Goal: Task Accomplishment & Management: Use online tool/utility

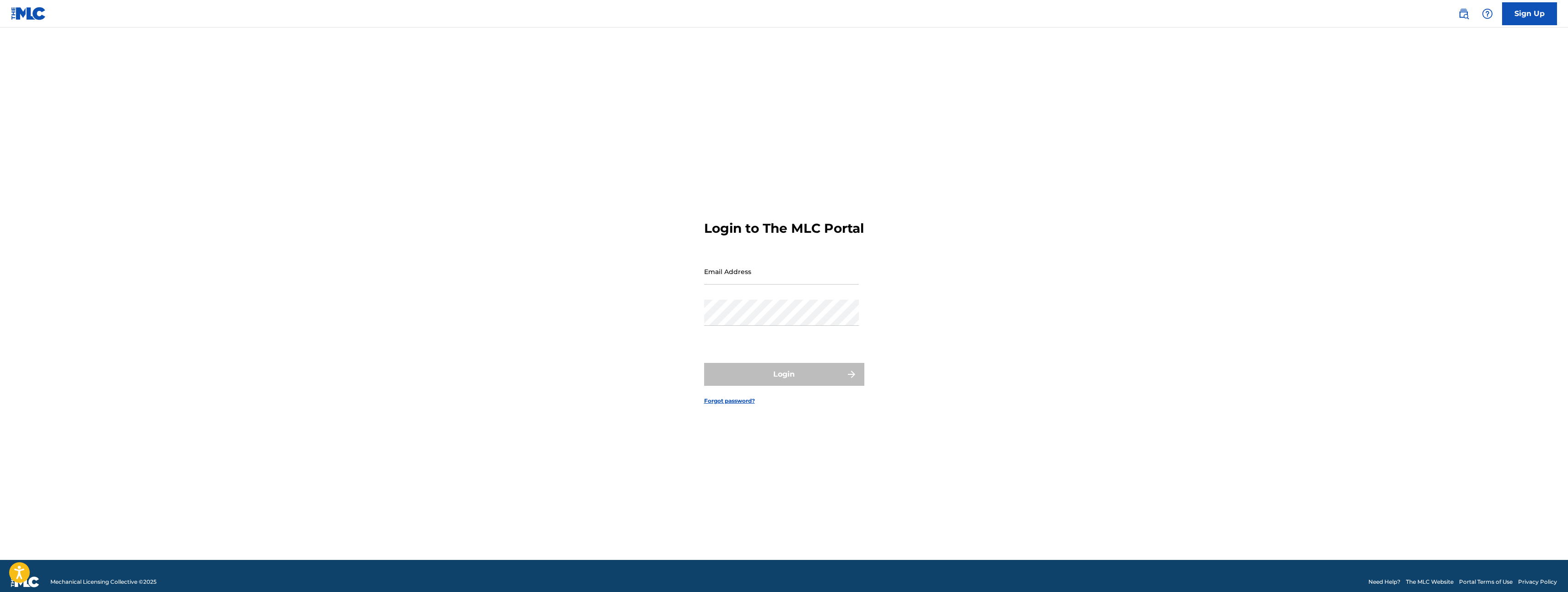
click at [764, 295] on div "Email Address" at bounding box center [782, 279] width 155 height 41
click at [766, 281] on input "Email Address" at bounding box center [782, 271] width 155 height 26
type input "[EMAIL_ADDRESS][DOMAIN_NAME]"
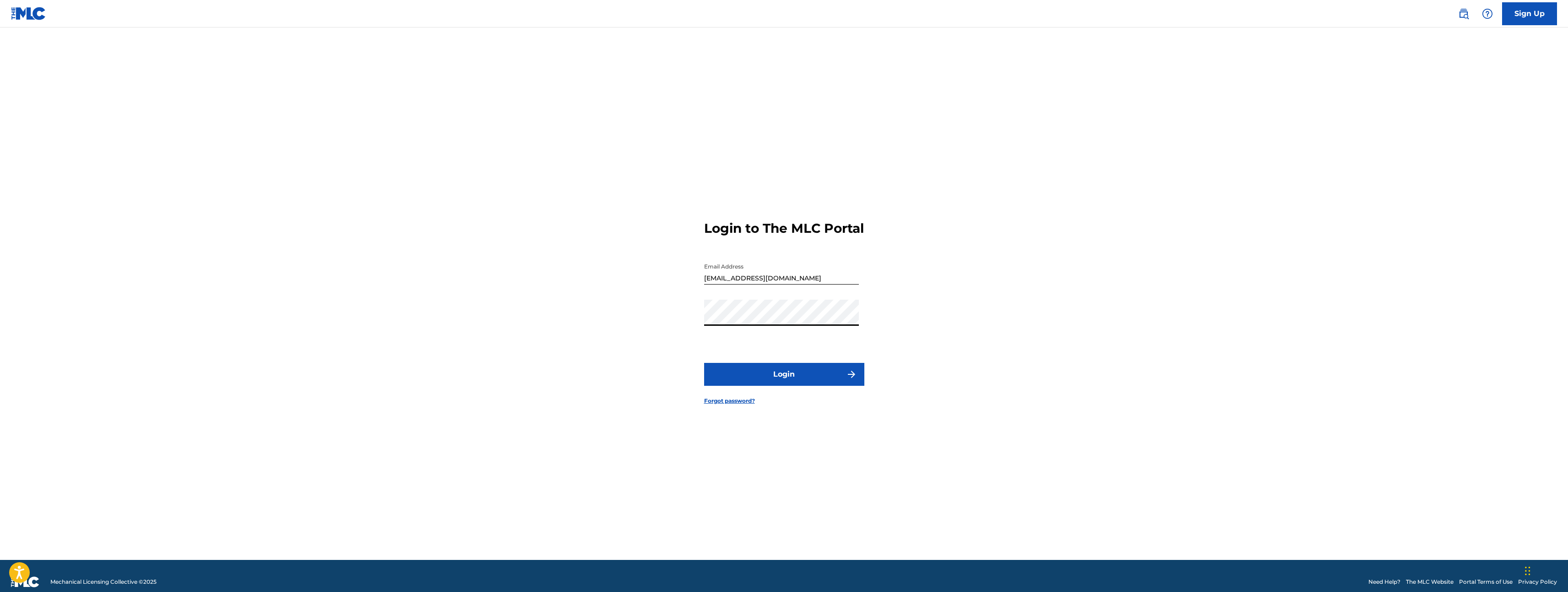
click at [704, 363] on button "Login" at bounding box center [784, 375] width 160 height 23
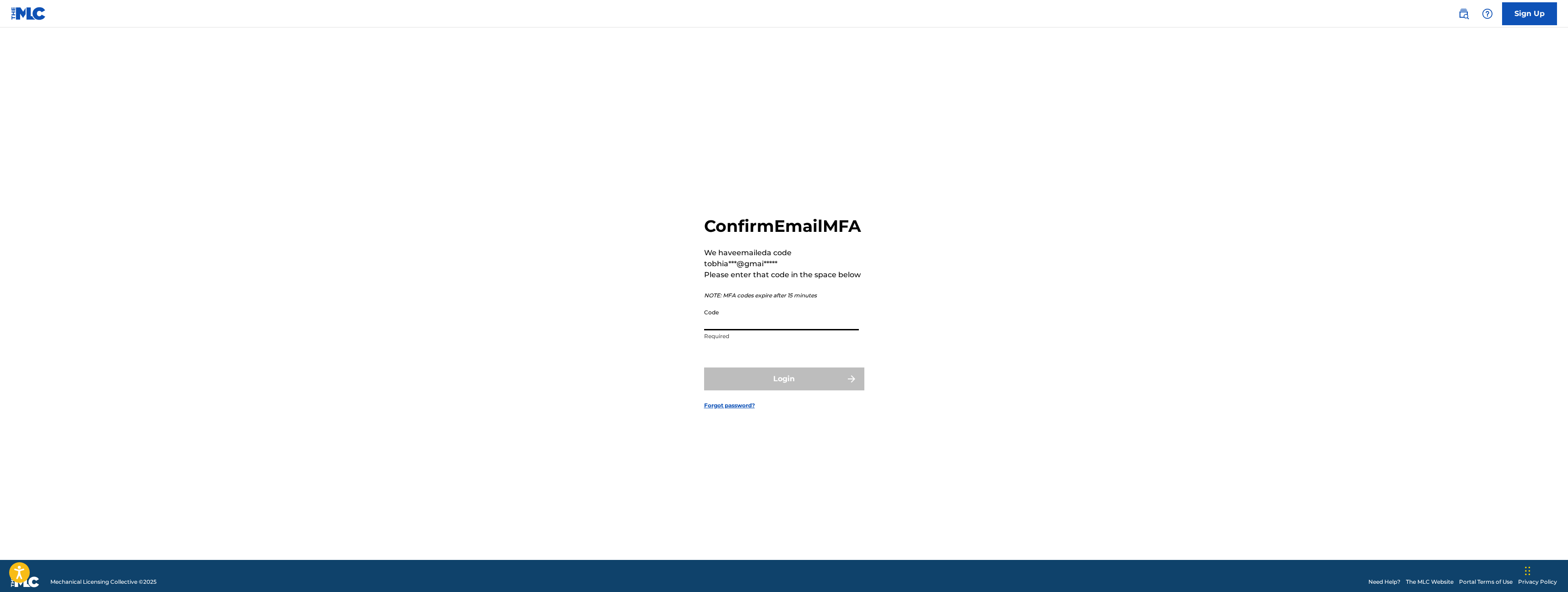
click at [757, 323] on input "Code" at bounding box center [782, 317] width 155 height 26
paste input "946940"
type input "946940"
click at [775, 387] on button "Login" at bounding box center [784, 379] width 160 height 23
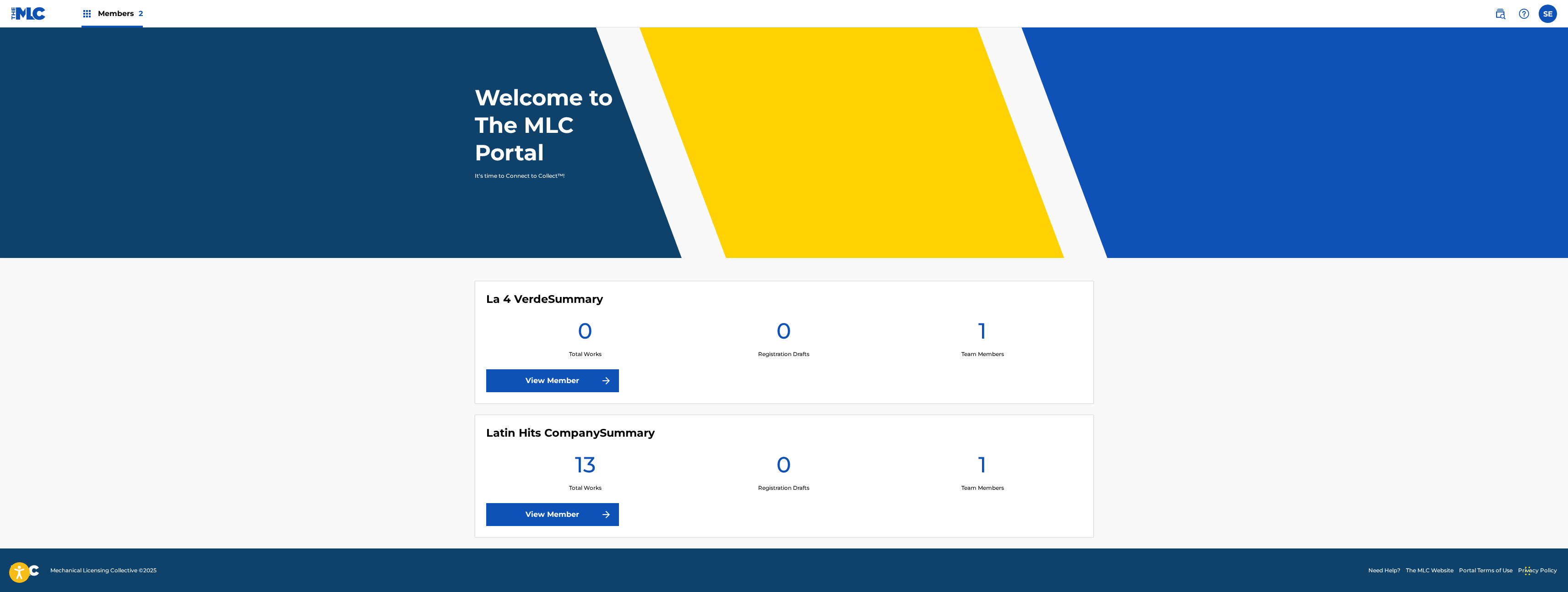
scroll to position [11, 0]
click at [550, 508] on link "View Member" at bounding box center [553, 514] width 133 height 23
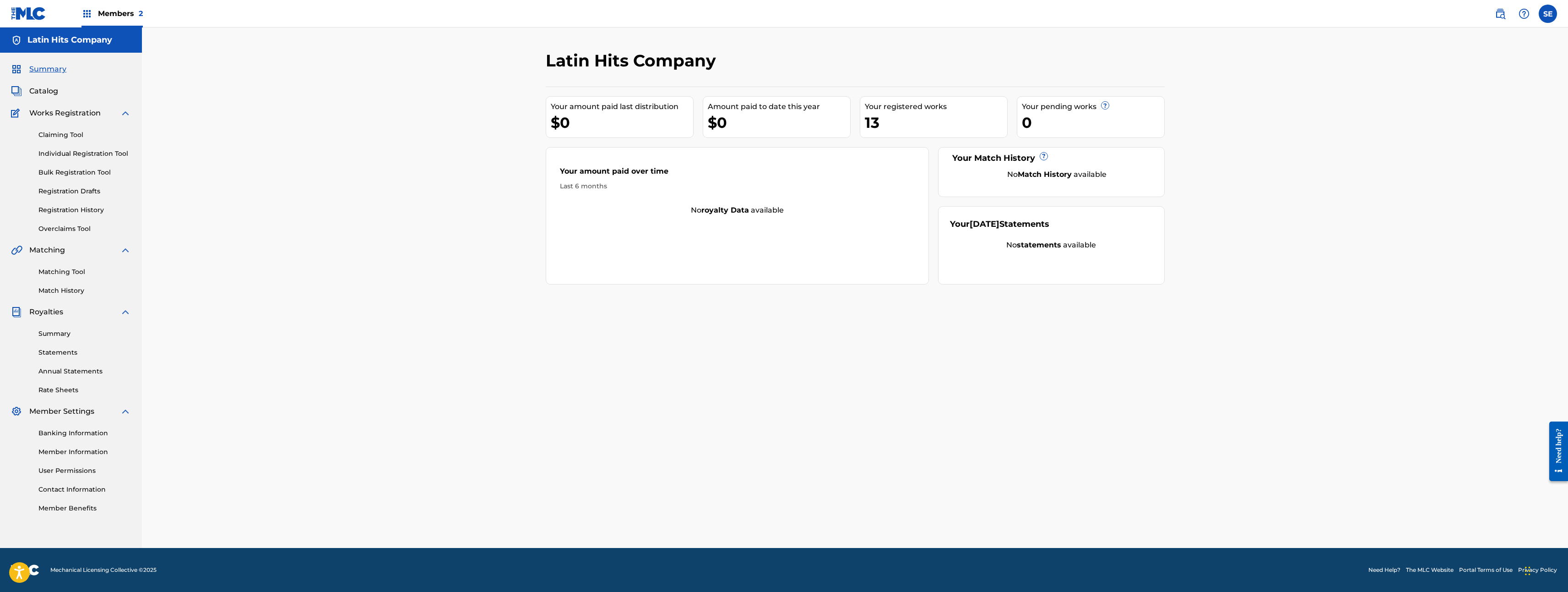
click at [57, 227] on link "Overclaims Tool" at bounding box center [85, 229] width 93 height 10
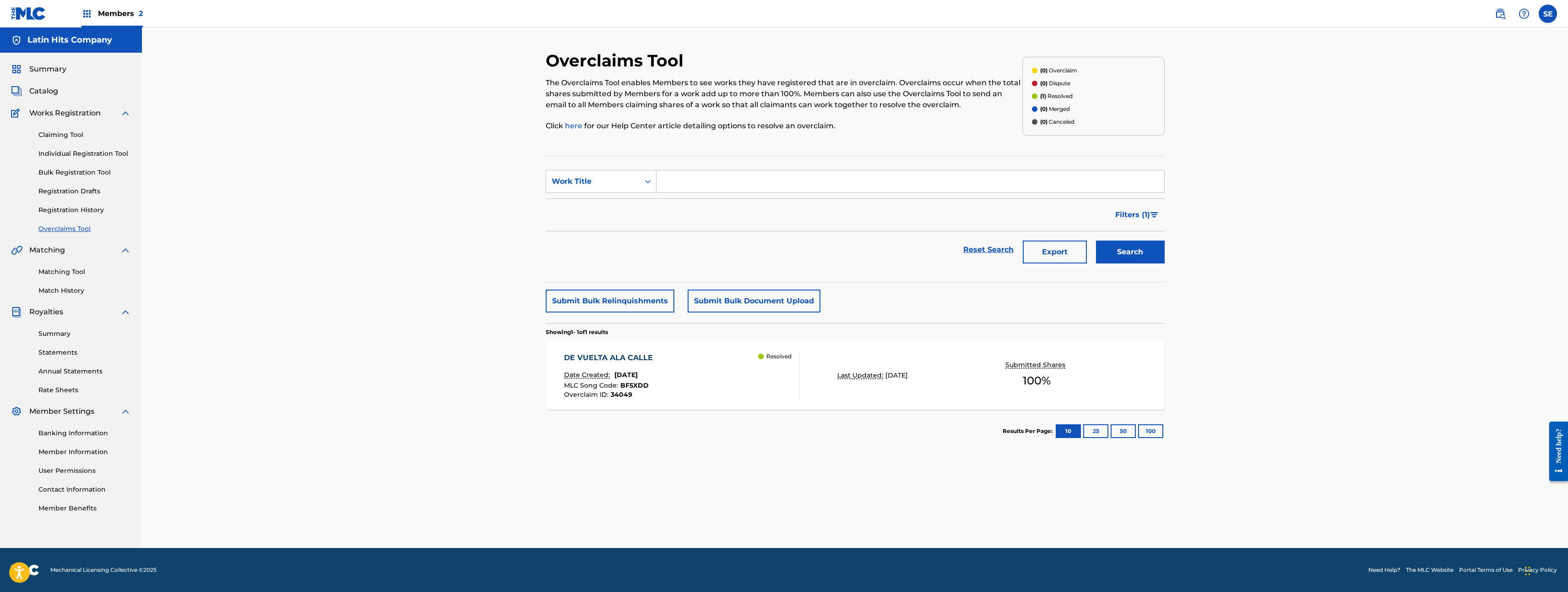
click at [777, 373] on div "Resolved" at bounding box center [779, 375] width 41 height 46
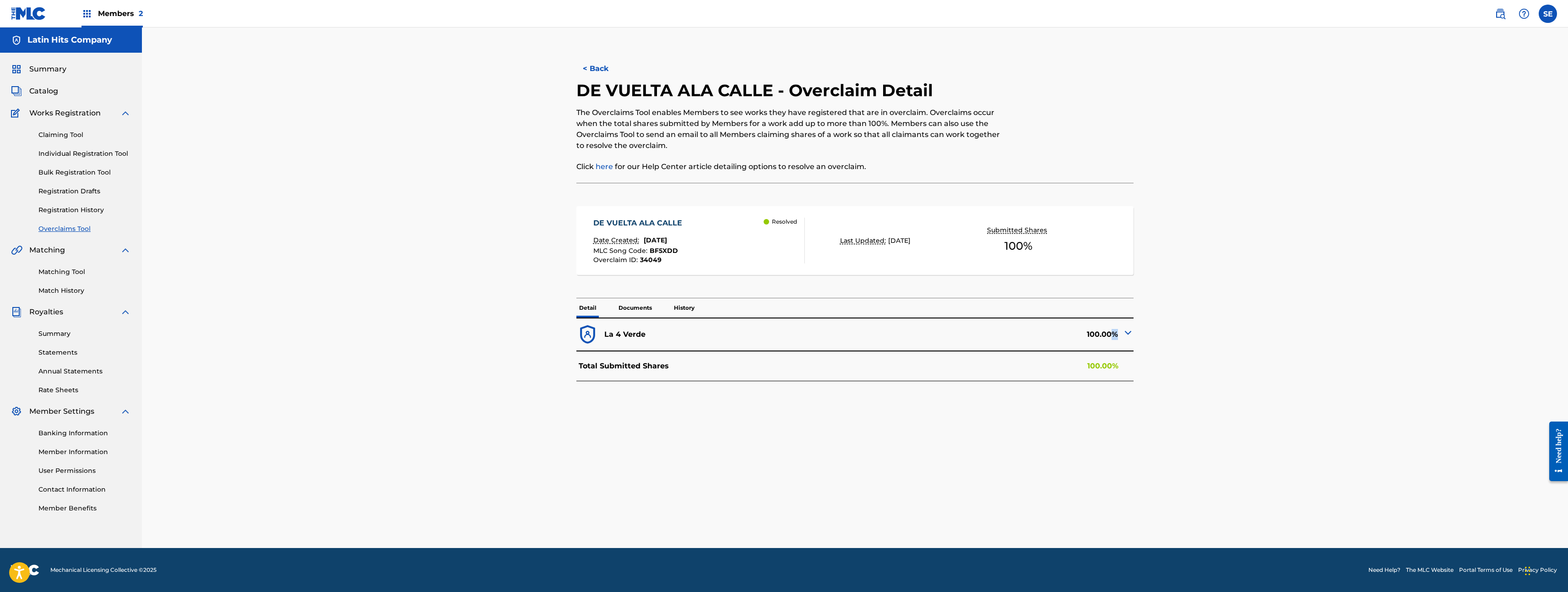
click at [1112, 330] on div "100.00%" at bounding box center [994, 334] width 278 height 23
drag, startPoint x: 1112, startPoint y: 330, endPoint x: 1104, endPoint y: 328, distance: 8.2
click at [1102, 327] on div "100.00%" at bounding box center [994, 334] width 278 height 23
click at [1128, 338] on img at bounding box center [1128, 333] width 11 height 11
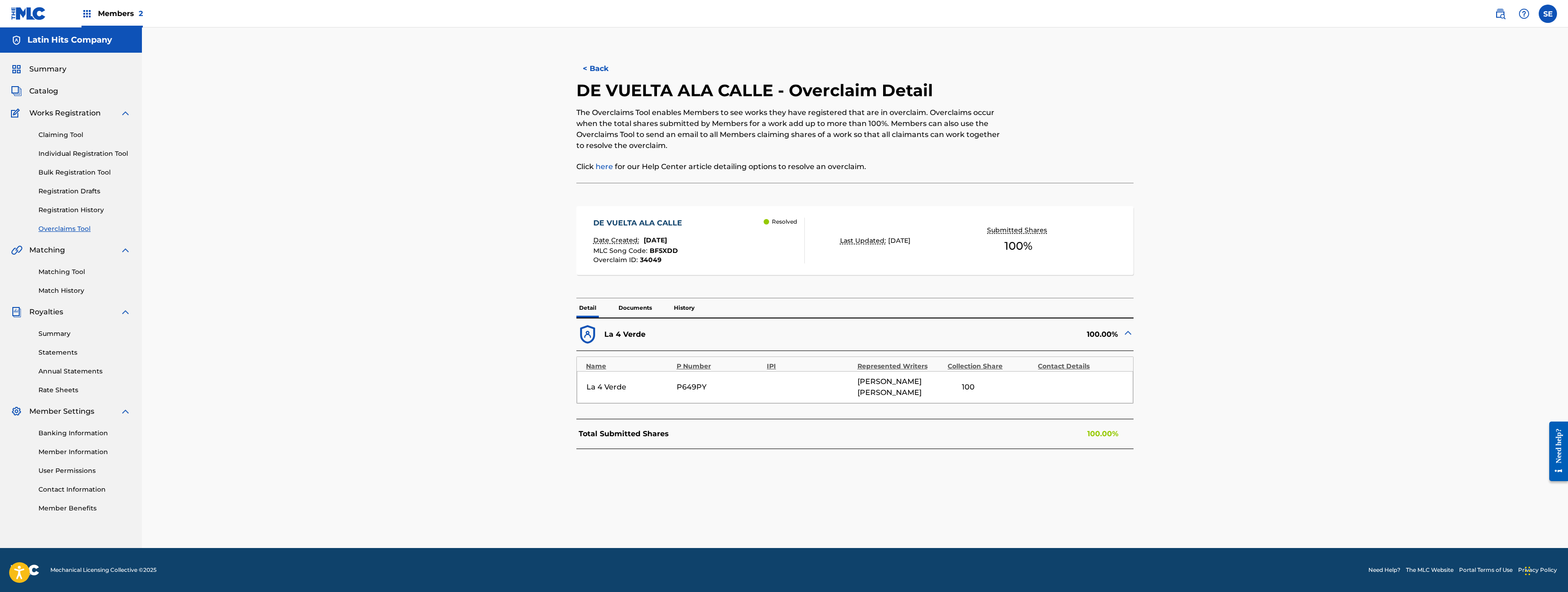
click at [1129, 331] on img at bounding box center [1128, 333] width 11 height 11
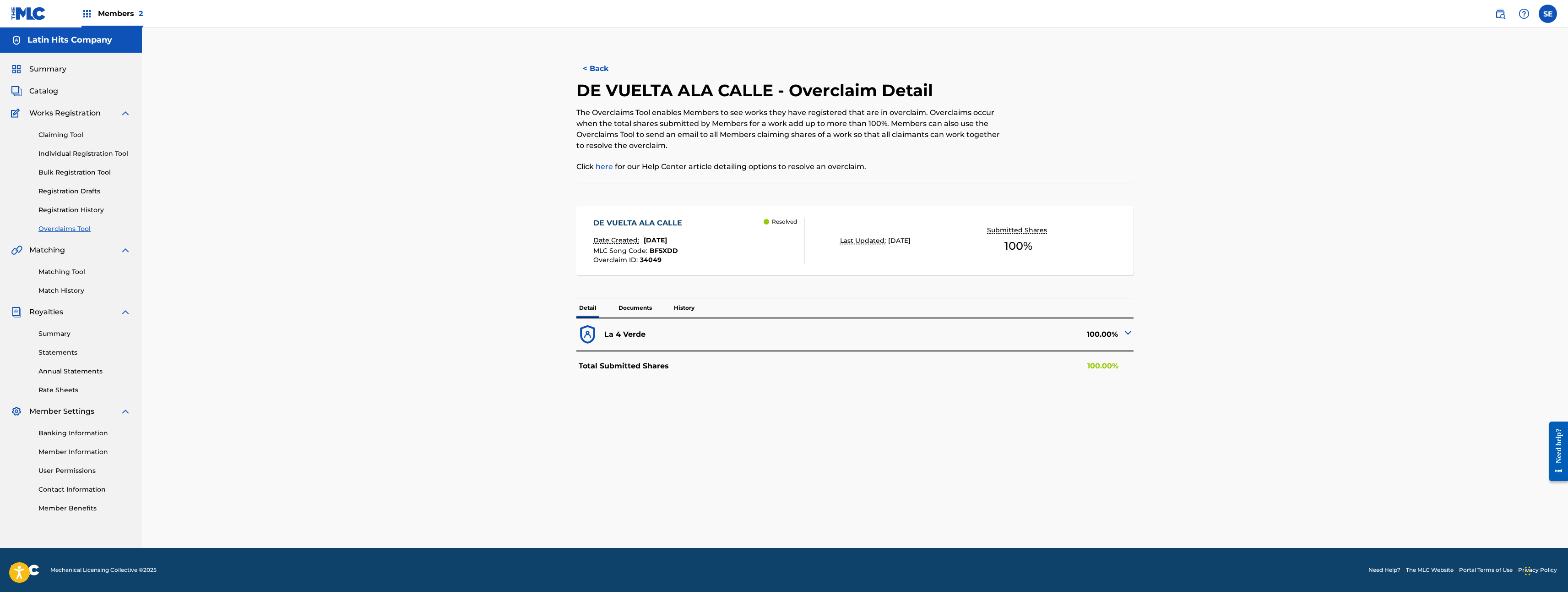
click at [1123, 331] on img at bounding box center [1128, 333] width 11 height 11
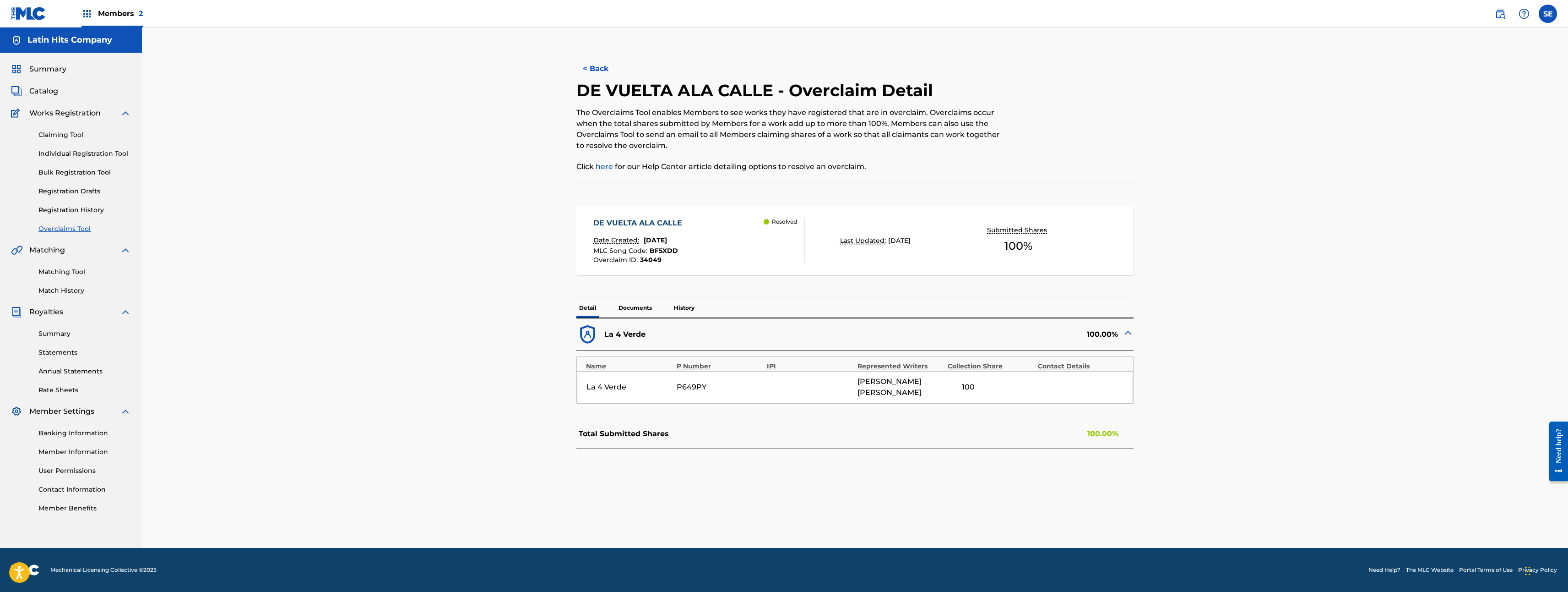
click at [95, 16] on div "Members 2" at bounding box center [112, 13] width 61 height 27
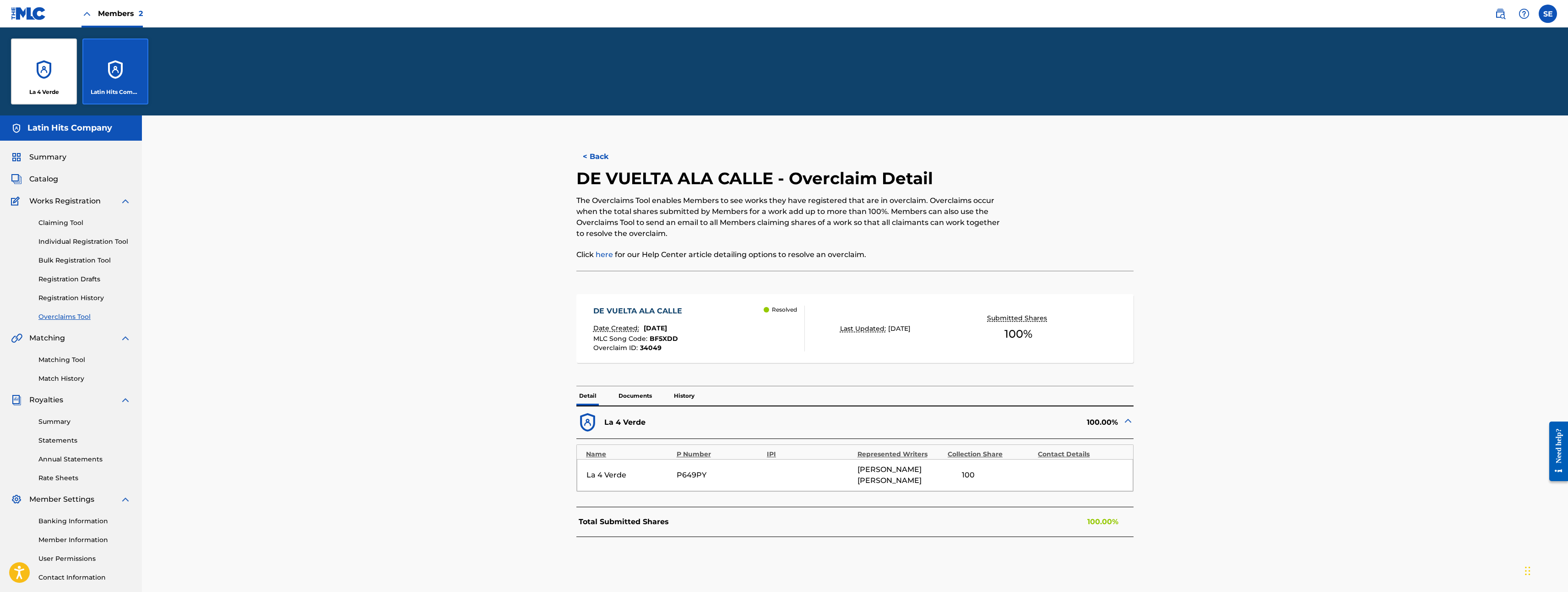
click at [36, 99] on div "La 4 Verde" at bounding box center [44, 71] width 66 height 66
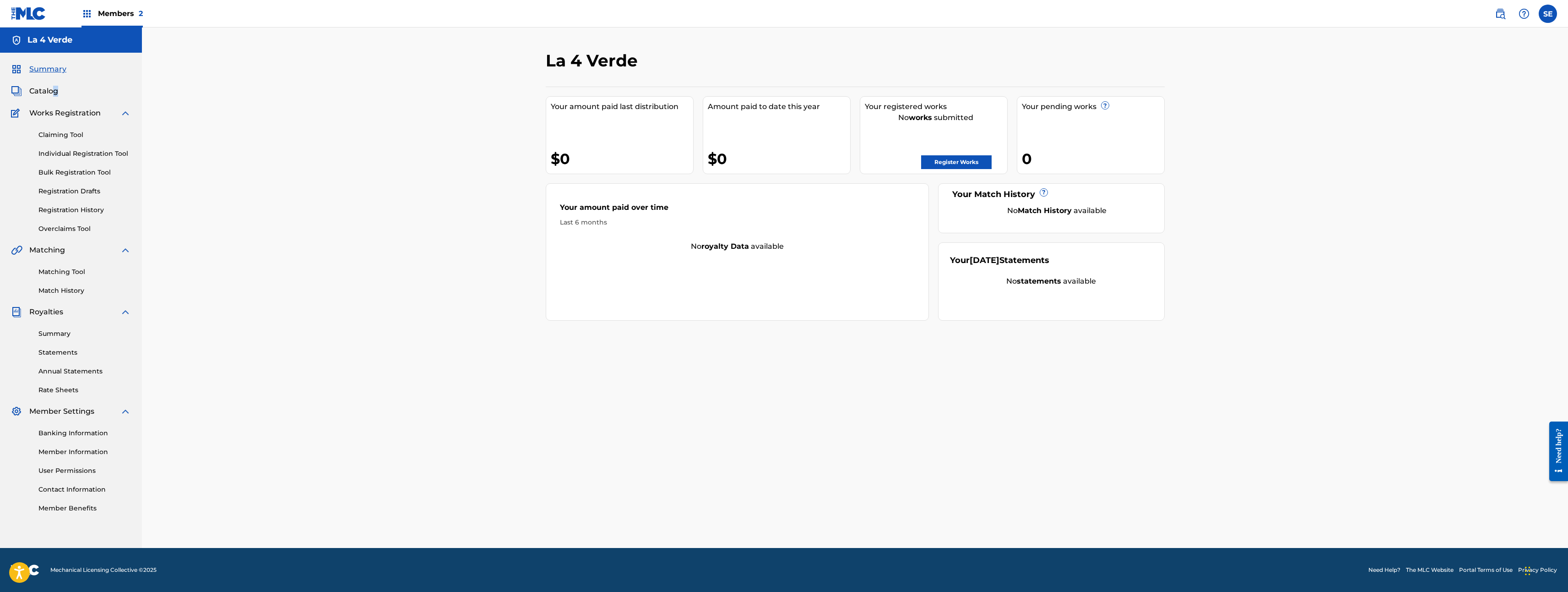
click at [54, 90] on div "Catalog" at bounding box center [71, 91] width 120 height 11
click at [54, 90] on span "Catalog" at bounding box center [43, 91] width 29 height 11
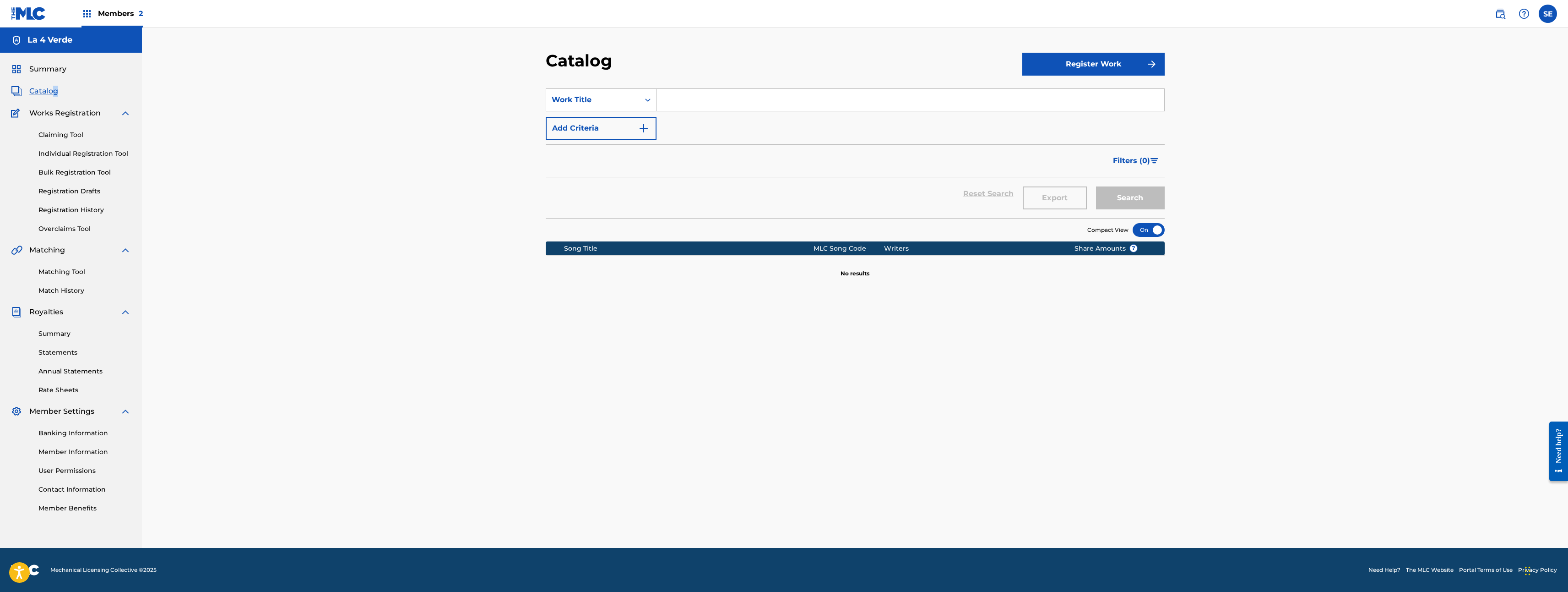
click at [69, 135] on link "Claiming Tool" at bounding box center [85, 135] width 93 height 10
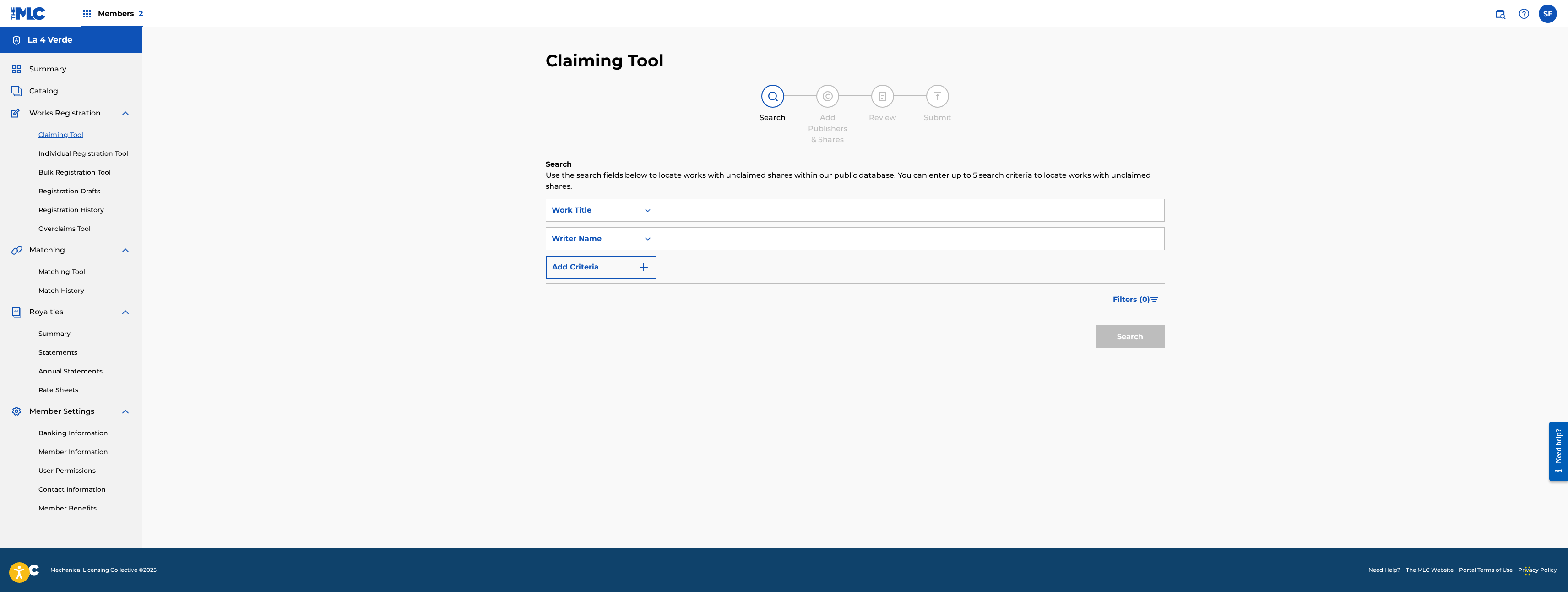
click at [79, 165] on div "Claiming Tool Individual Registration Tool Bulk Registration Tool Registration …" at bounding box center [71, 176] width 120 height 115
drag, startPoint x: 88, startPoint y: 150, endPoint x: 88, endPoint y: 155, distance: 5.0
click at [88, 150] on link "Individual Registration Tool" at bounding box center [85, 153] width 93 height 10
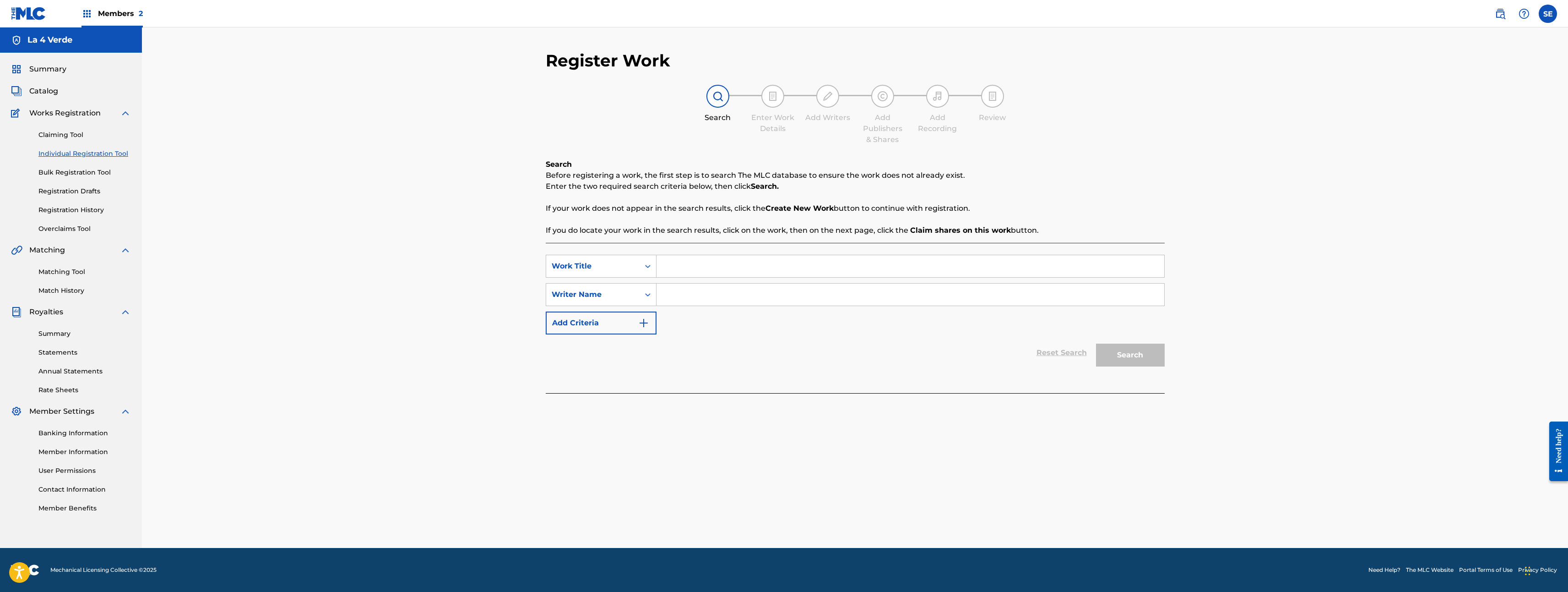
click at [86, 168] on link "Bulk Registration Tool" at bounding box center [85, 172] width 93 height 10
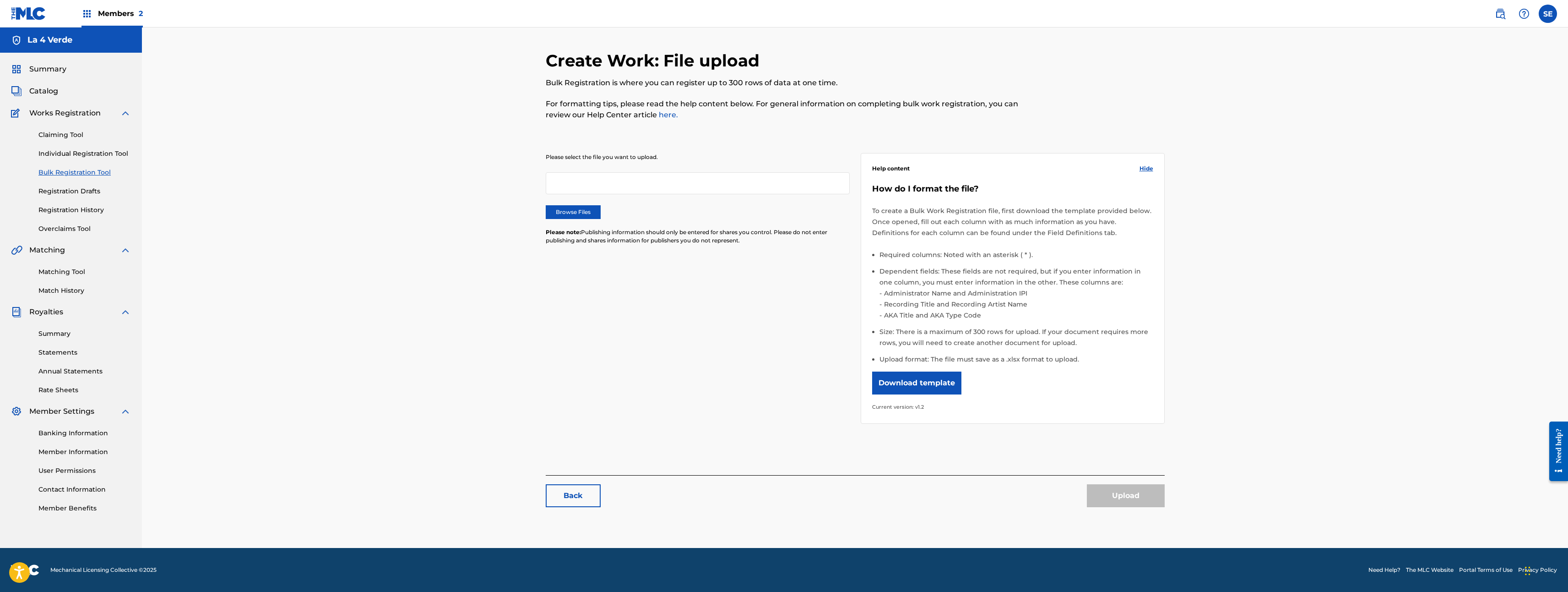
click at [83, 198] on div "Claiming Tool Individual Registration Tool Bulk Registration Tool Registration …" at bounding box center [71, 176] width 120 height 115
click at [80, 197] on div "Claiming Tool Individual Registration Tool Bulk Registration Tool Registration …" at bounding box center [71, 176] width 120 height 115
click at [69, 197] on div "Claiming Tool Individual Registration Tool Bulk Registration Tool Registration …" at bounding box center [71, 176] width 120 height 115
click at [79, 195] on link "Registration Drafts" at bounding box center [85, 191] width 93 height 10
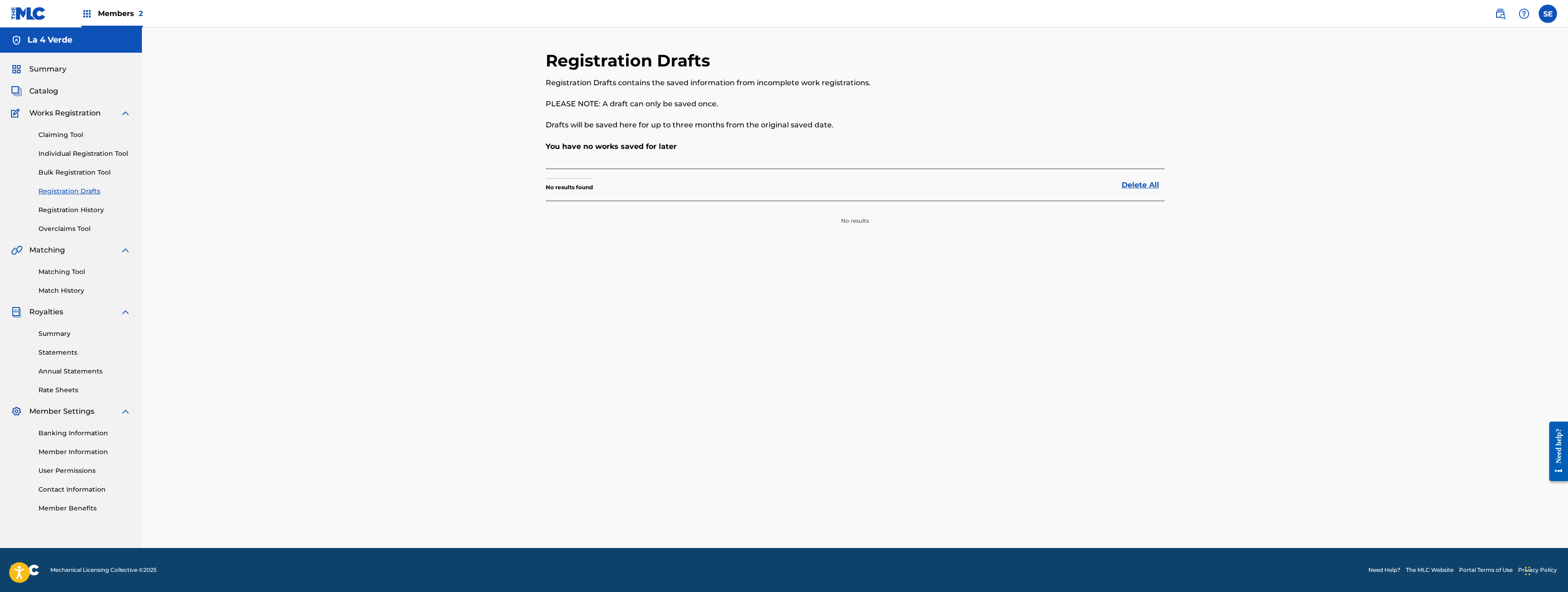
click at [85, 216] on div "Claiming Tool Individual Registration Tool Bulk Registration Tool Registration …" at bounding box center [71, 176] width 120 height 115
click at [82, 215] on div "Claiming Tool Individual Registration Tool Bulk Registration Tool Registration …" at bounding box center [71, 176] width 120 height 115
click at [83, 211] on link "Registration History" at bounding box center [85, 210] width 93 height 10
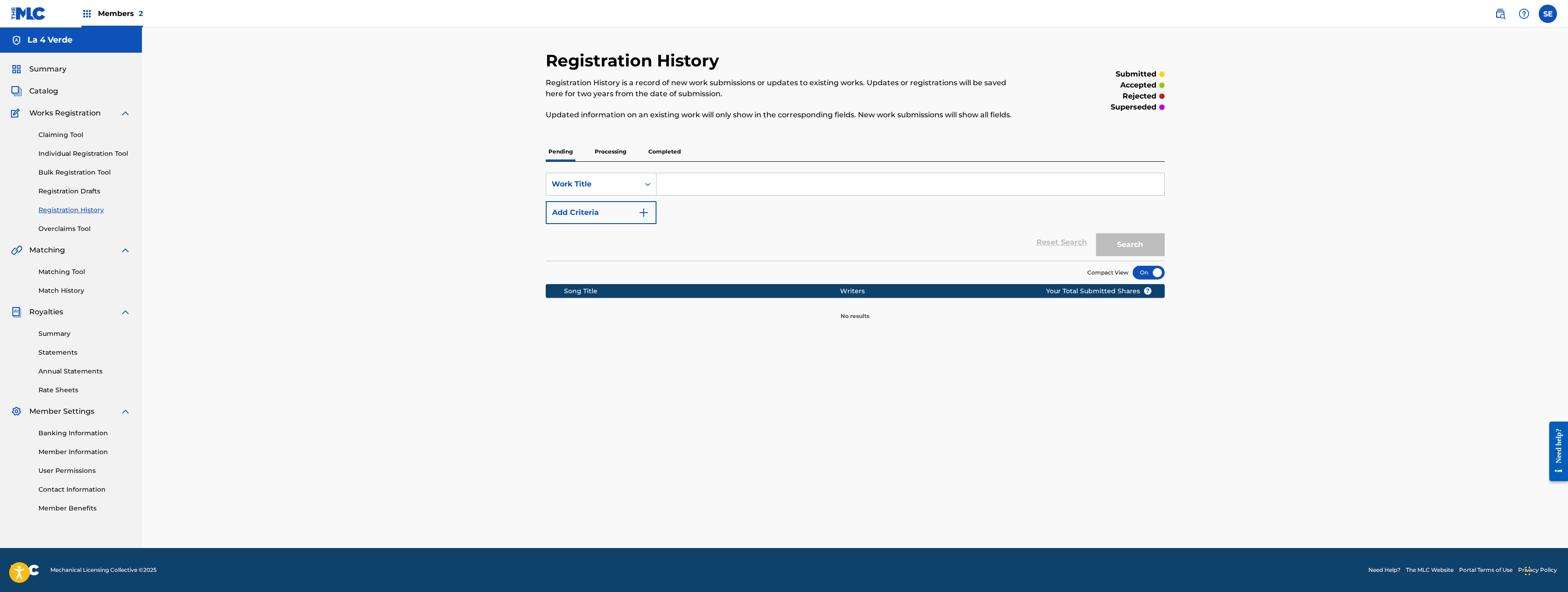
click at [74, 228] on link "Overclaims Tool" at bounding box center [85, 229] width 93 height 10
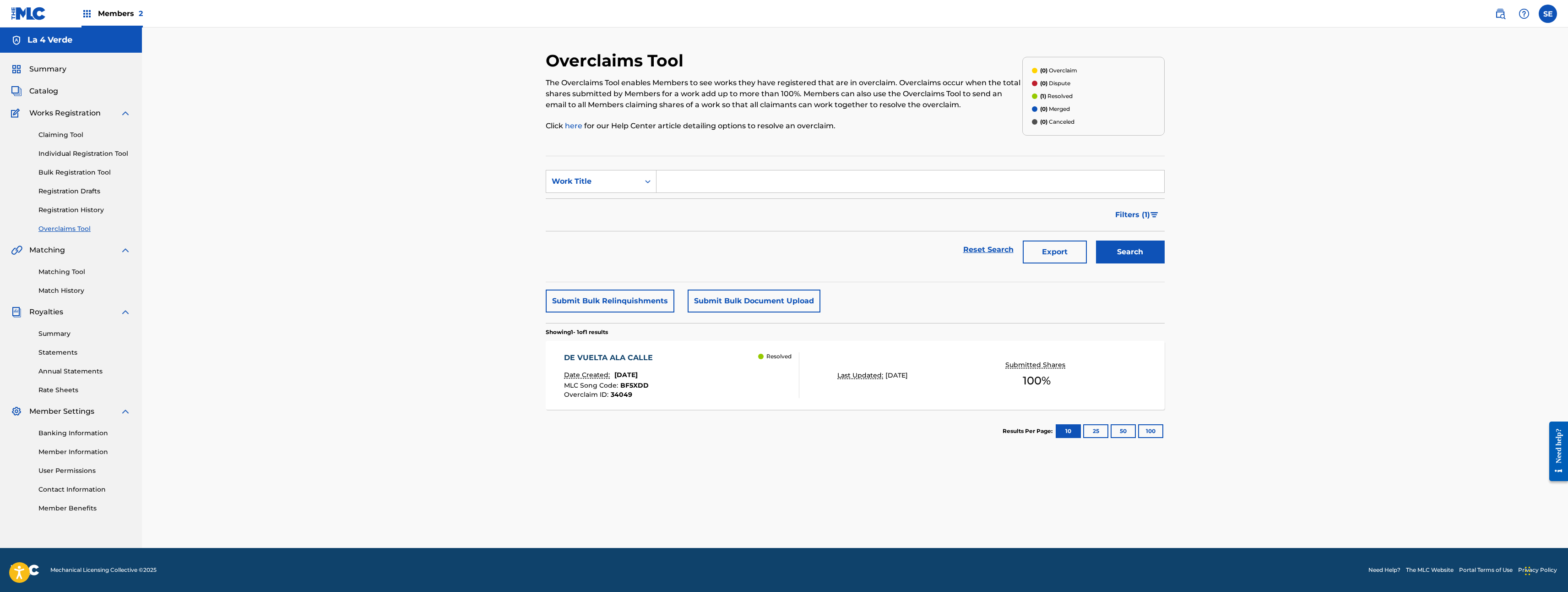
click at [629, 359] on div "DE VUELTA ALA CALLE" at bounding box center [611, 358] width 93 height 11
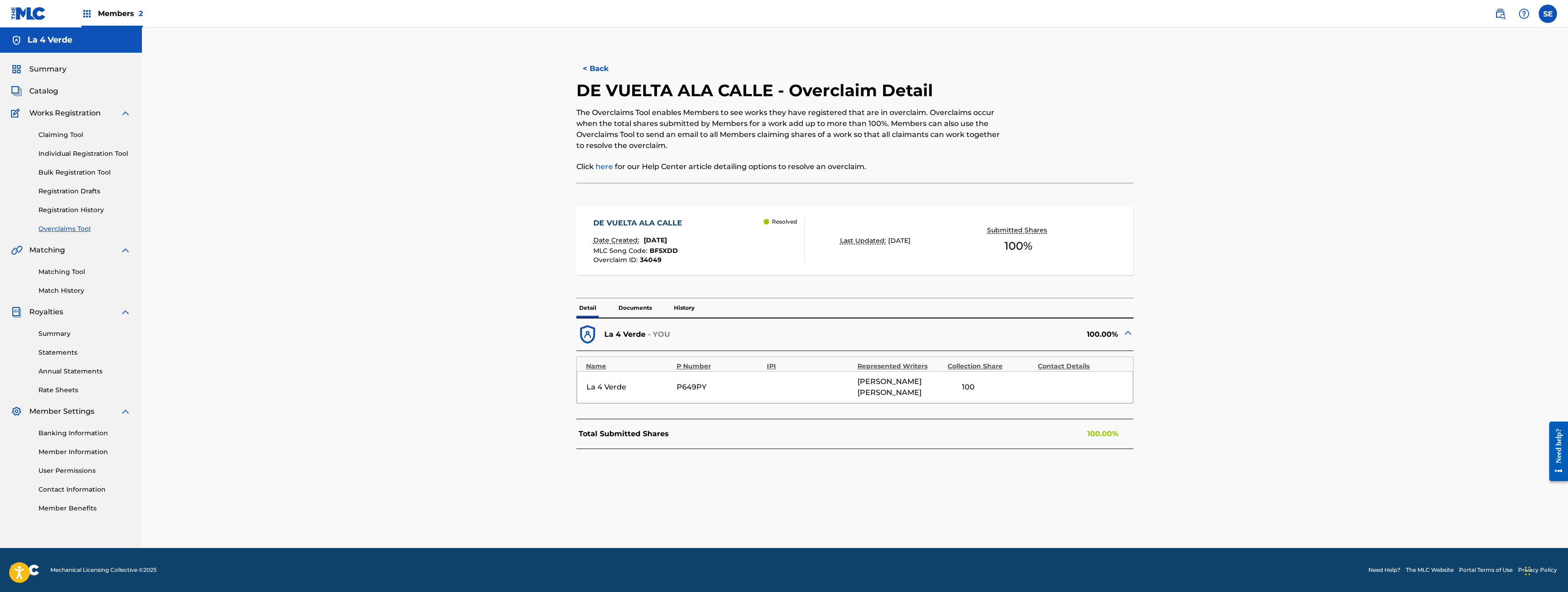
click at [30, 92] on span "Catalog" at bounding box center [43, 91] width 29 height 11
